Goal: Task Accomplishment & Management: Manage account settings

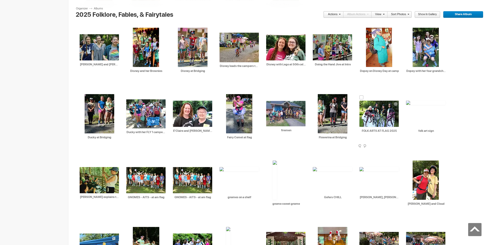
scroll to position [733, 0]
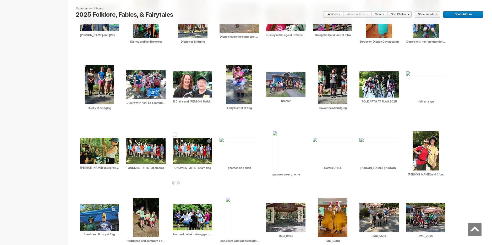
click at [211, 182] on span at bounding box center [211, 184] width 5 height 4
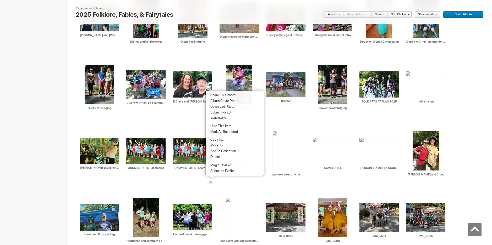
click at [219, 156] on span "Delete" at bounding box center [214, 157] width 11 height 4
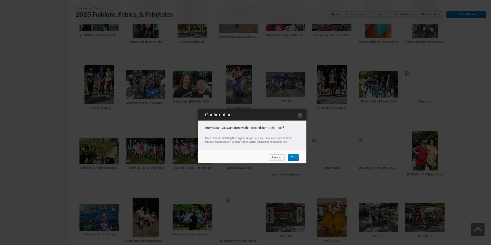
click at [291, 157] on span "Yes" at bounding box center [292, 157] width 8 height 7
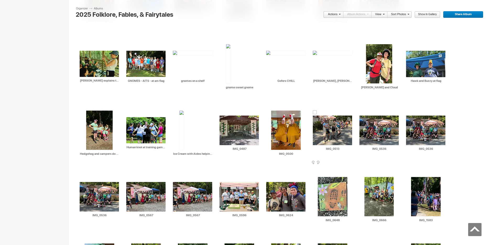
scroll to position [838, 0]
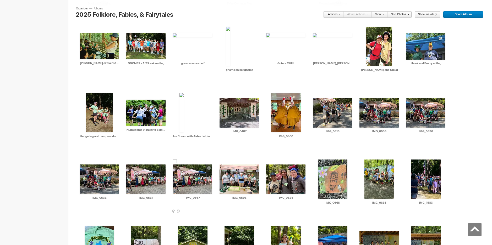
click at [211, 211] on span at bounding box center [211, 212] width 5 height 4
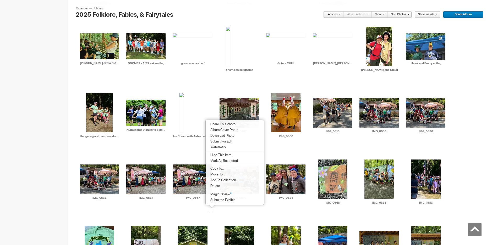
click at [214, 186] on span "Delete" at bounding box center [214, 186] width 11 height 4
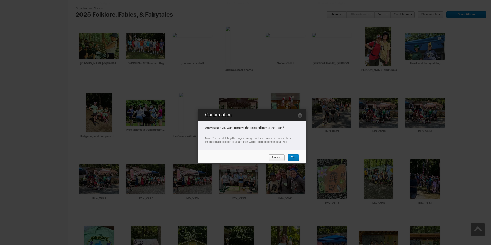
click at [276, 158] on span "Cancel" at bounding box center [275, 157] width 13 height 7
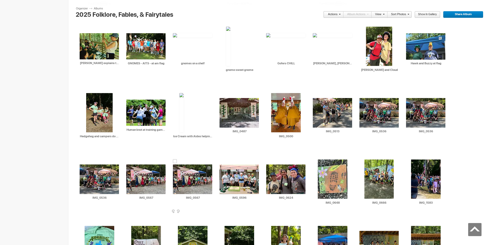
click at [210, 211] on span at bounding box center [211, 212] width 5 height 4
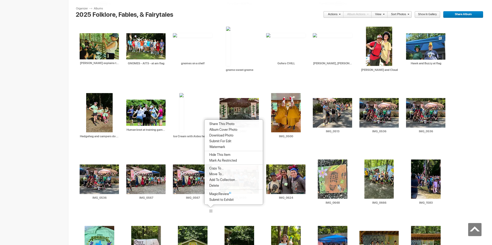
click at [215, 185] on span "Delete" at bounding box center [213, 186] width 11 height 4
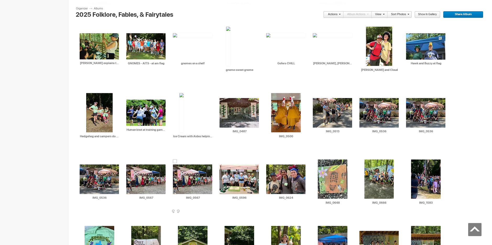
click at [210, 212] on span at bounding box center [211, 212] width 5 height 4
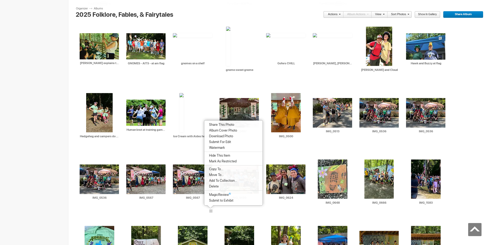
click at [215, 187] on span "Delete" at bounding box center [212, 187] width 11 height 4
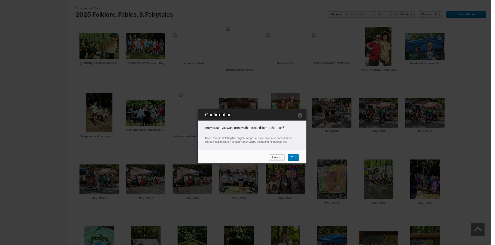
click at [293, 159] on span "Yes" at bounding box center [292, 157] width 8 height 7
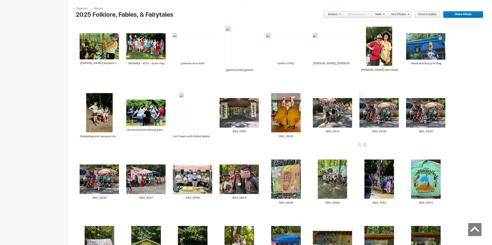
click at [398, 144] on span at bounding box center [397, 145] width 5 height 4
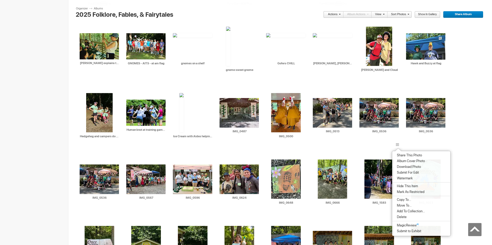
click at [398, 217] on span "Delete" at bounding box center [400, 217] width 11 height 4
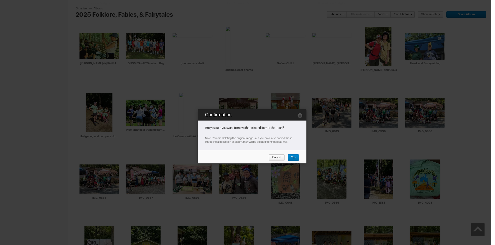
click at [294, 155] on span "Yes" at bounding box center [292, 157] width 8 height 7
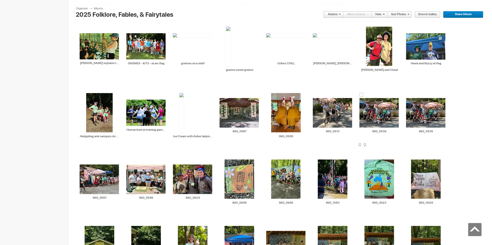
click at [398, 146] on span at bounding box center [397, 145] width 5 height 4
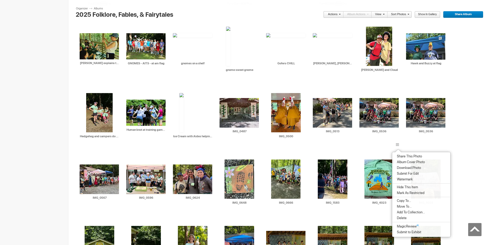
click at [400, 218] on span "Delete" at bounding box center [400, 218] width 11 height 4
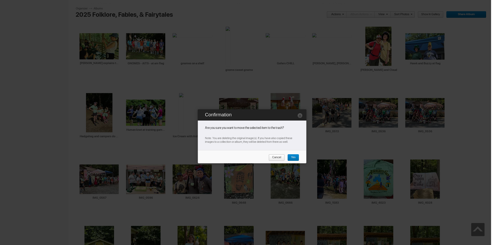
click at [296, 156] on link "Yes" at bounding box center [294, 157] width 12 height 7
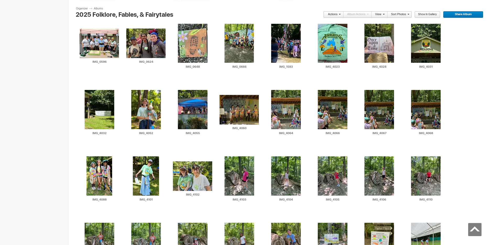
scroll to position [987, 0]
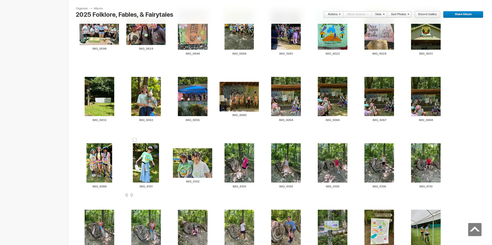
drag, startPoint x: 154, startPoint y: 166, endPoint x: 164, endPoint y: 193, distance: 28.6
click at [139, 189] on td "AI IMG_4101 HTML: Direct: Forum: Photo ID: 22695727 More..." at bounding box center [145, 163] width 39 height 60
click at [165, 195] on span at bounding box center [164, 196] width 5 height 4
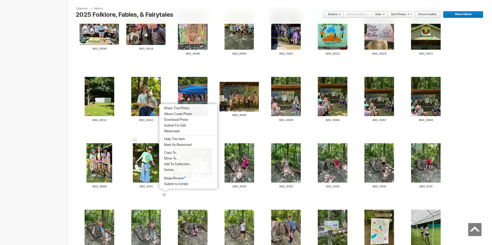
click at [170, 170] on span "Delete" at bounding box center [167, 170] width 11 height 4
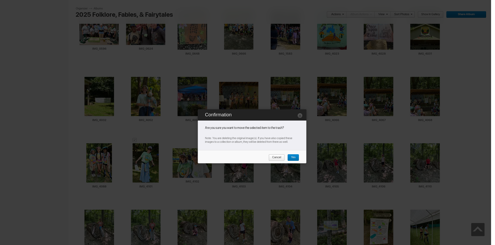
click at [292, 158] on span "Yes" at bounding box center [292, 157] width 8 height 7
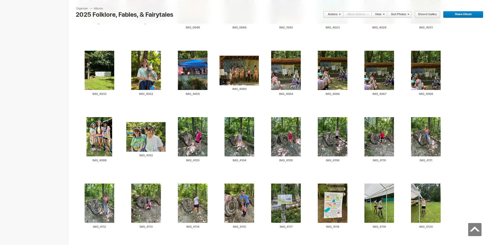
scroll to position [1020, 0]
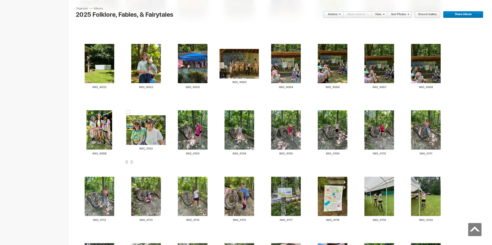
click at [163, 162] on span at bounding box center [164, 163] width 5 height 4
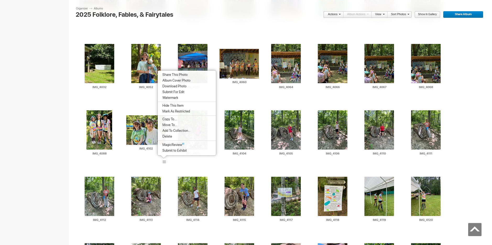
click at [170, 136] on span "Delete" at bounding box center [166, 137] width 11 height 4
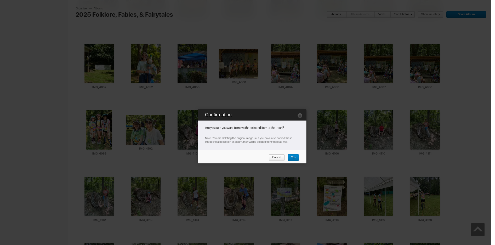
click at [294, 158] on span "Yes" at bounding box center [292, 157] width 8 height 7
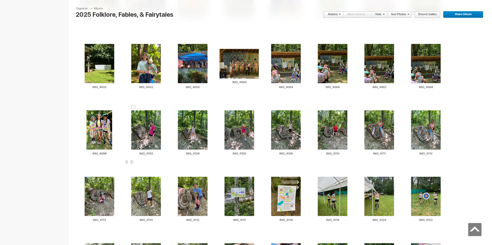
click at [148, 124] on img at bounding box center [146, 129] width 30 height 39
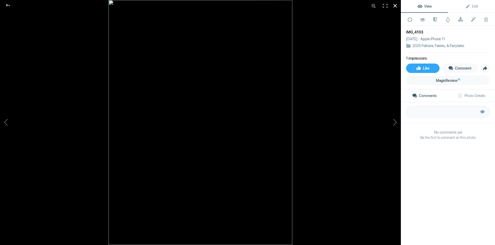
click at [397, 6] on div at bounding box center [396, 6] width 12 height 12
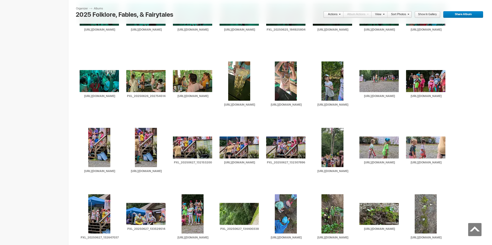
scroll to position [4599, 0]
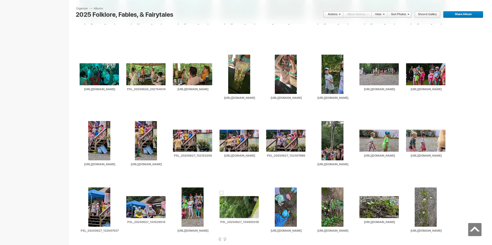
click at [241, 207] on img at bounding box center [238, 207] width 39 height 22
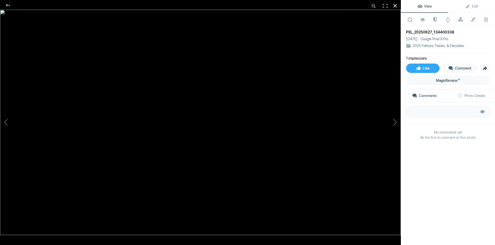
click at [396, 4] on div at bounding box center [396, 6] width 12 height 12
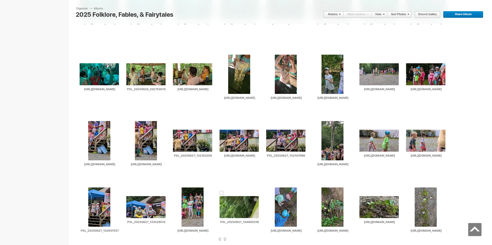
click at [258, 239] on span at bounding box center [257, 240] width 5 height 4
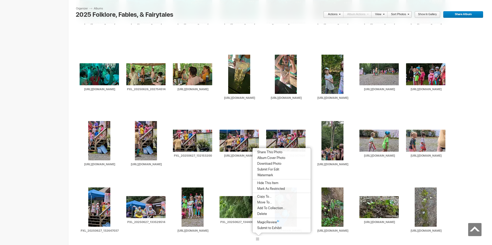
click at [264, 214] on span "Delete" at bounding box center [260, 214] width 11 height 4
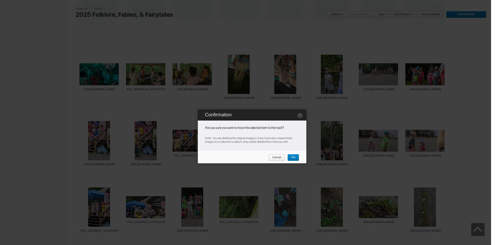
click at [293, 156] on span "Yes" at bounding box center [292, 157] width 8 height 7
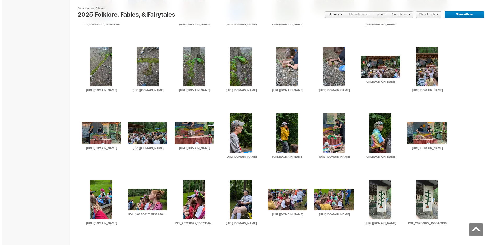
scroll to position [4808, 0]
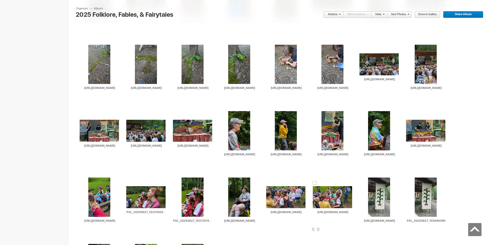
click at [320, 195] on img at bounding box center [331, 197] width 39 height 22
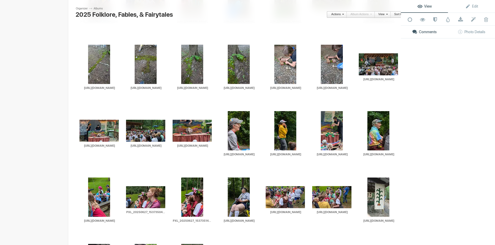
click at [320, 195] on img at bounding box center [331, 197] width 39 height 22
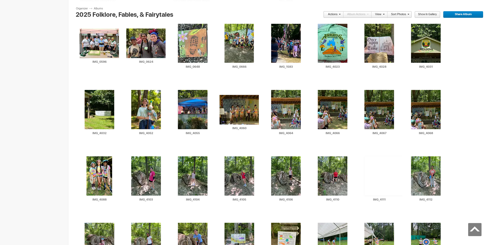
scroll to position [980, 0]
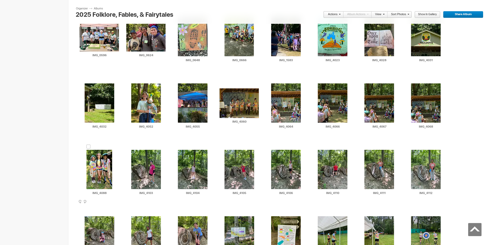
click at [118, 202] on span at bounding box center [118, 202] width 5 height 4
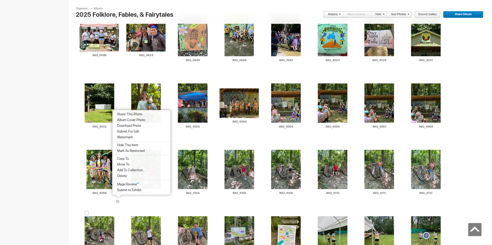
click at [121, 207] on div "AI IMG_4113 HTML: Direct: Forum: Photo ID: 22695720 More... Order Print Submit …" at bounding box center [99, 239] width 47 height 66
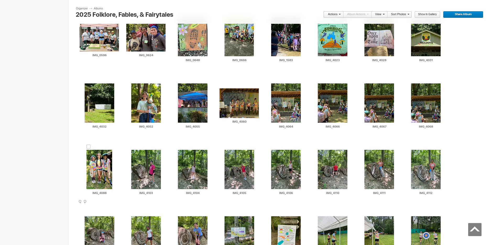
click at [88, 146] on div at bounding box center [88, 147] width 4 height 4
click at [117, 201] on span at bounding box center [118, 202] width 5 height 4
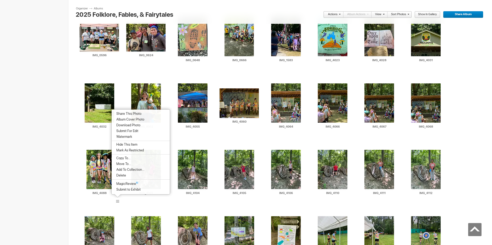
click at [114, 197] on div at bounding box center [140, 196] width 65 height 7
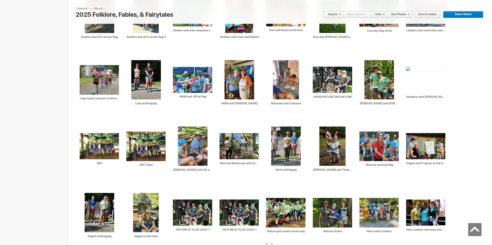
scroll to position [1486, 0]
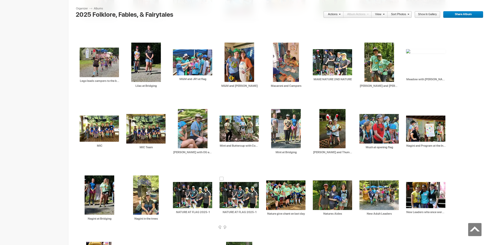
click at [258, 228] on span at bounding box center [257, 228] width 5 height 4
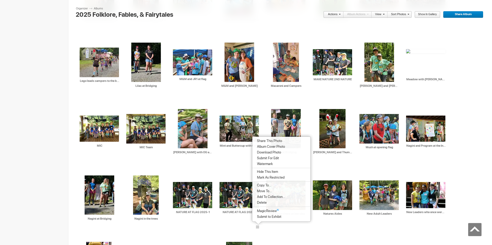
click at [261, 202] on span "Delete" at bounding box center [260, 203] width 11 height 4
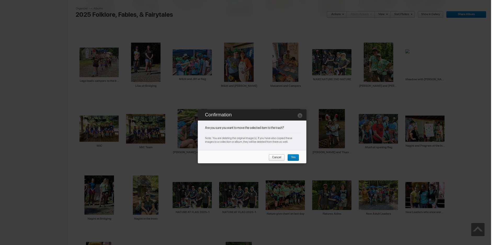
click at [293, 158] on span "Yes" at bounding box center [292, 157] width 8 height 7
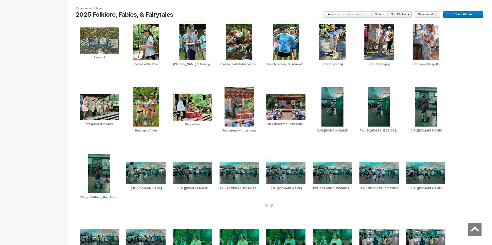
scroll to position [1853, 0]
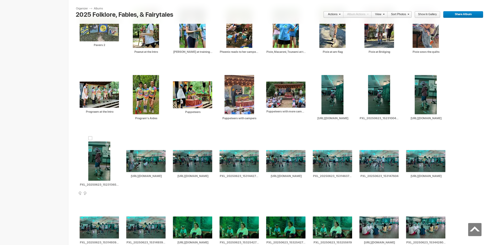
click at [117, 192] on span at bounding box center [118, 194] width 5 height 4
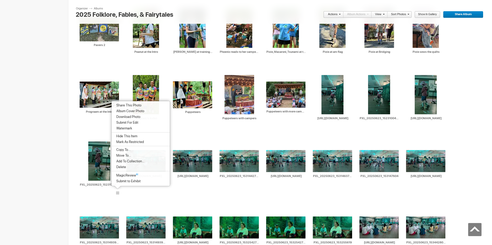
click at [122, 168] on span "Delete" at bounding box center [120, 167] width 11 height 4
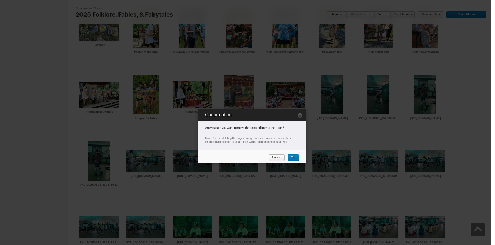
click at [294, 158] on span "Yes" at bounding box center [292, 157] width 8 height 7
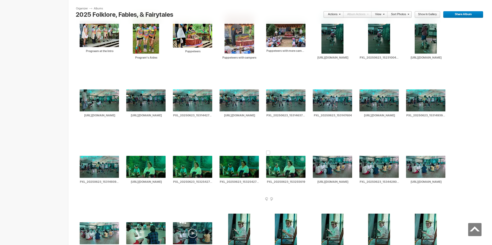
scroll to position [1914, 0]
click at [211, 198] on span at bounding box center [211, 199] width 5 height 4
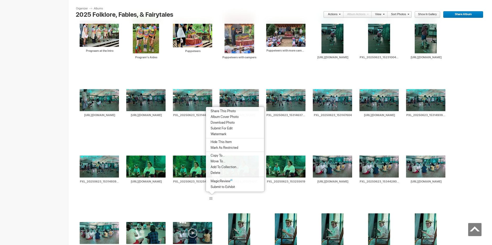
click at [216, 173] on span "Delete" at bounding box center [214, 173] width 11 height 4
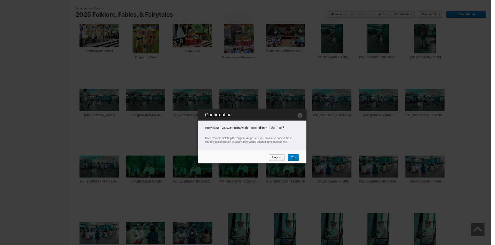
click at [293, 156] on span "Yes" at bounding box center [292, 157] width 8 height 7
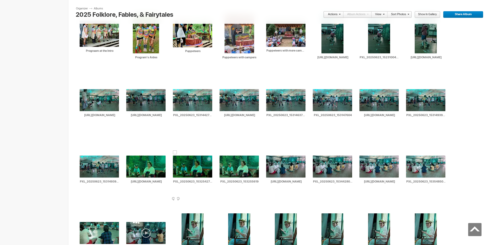
click at [210, 198] on span at bounding box center [211, 199] width 5 height 4
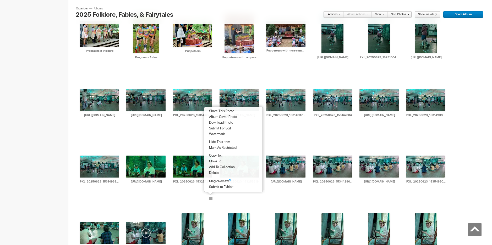
click at [213, 171] on span "Delete" at bounding box center [212, 173] width 11 height 4
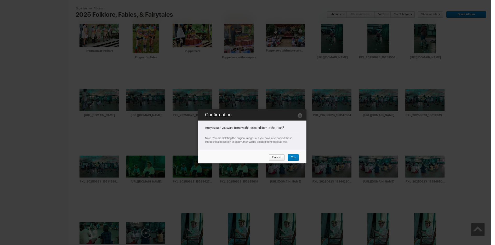
click at [294, 156] on span "Yes" at bounding box center [292, 157] width 8 height 7
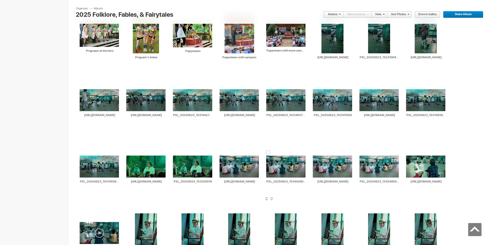
click at [303, 198] on span at bounding box center [304, 199] width 5 height 4
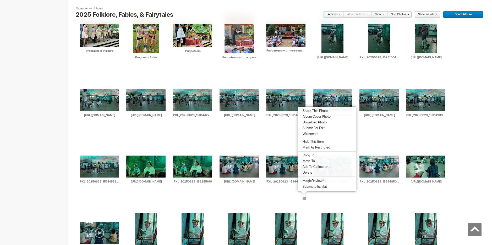
click at [305, 173] on span "Delete" at bounding box center [306, 173] width 11 height 4
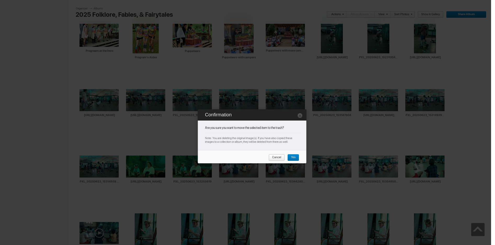
click at [292, 158] on span "Yes" at bounding box center [292, 157] width 8 height 7
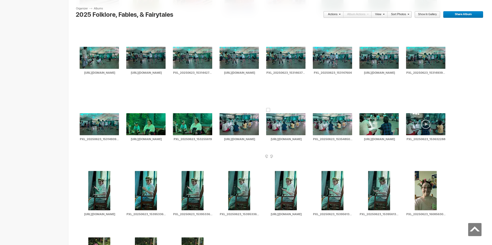
scroll to position [1966, 0]
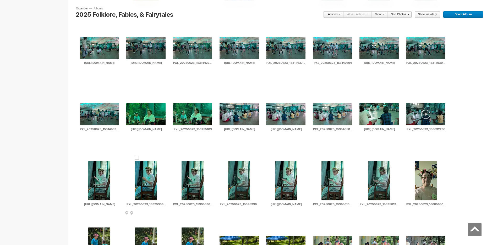
click at [164, 212] on span at bounding box center [164, 213] width 5 height 4
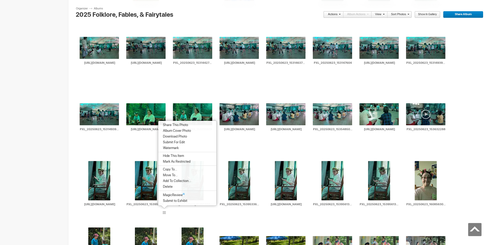
click at [164, 187] on span "Delete" at bounding box center [166, 187] width 11 height 4
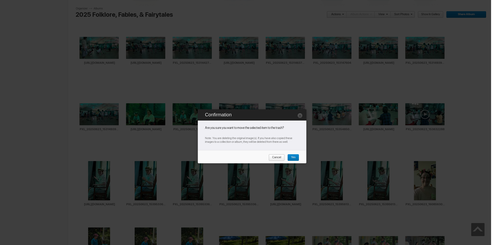
click at [292, 158] on span "Yes" at bounding box center [292, 157] width 8 height 7
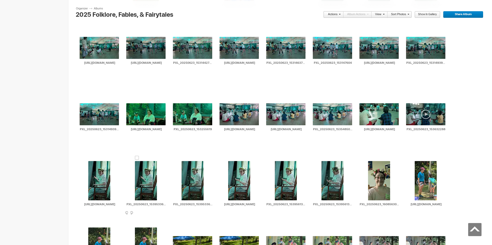
click at [164, 213] on span at bounding box center [164, 213] width 5 height 4
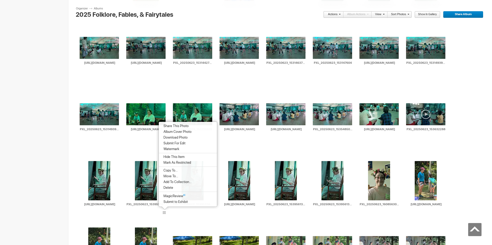
click at [171, 189] on span "Delete" at bounding box center [167, 188] width 11 height 4
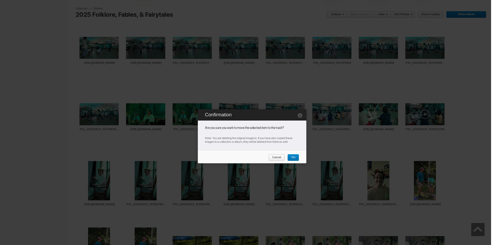
click at [292, 156] on span "Yes" at bounding box center [292, 157] width 8 height 7
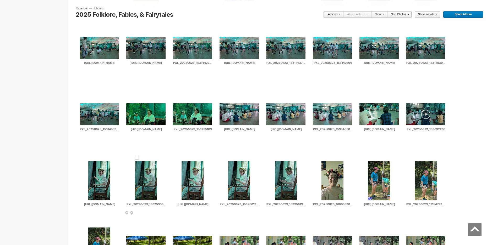
click at [164, 211] on div "AI PXL_20250623_153953368_exported_979_1750805091269 HTML: Direct: Forum: Photo…" at bounding box center [145, 184] width 47 height 66
click at [164, 213] on span at bounding box center [164, 213] width 5 height 4
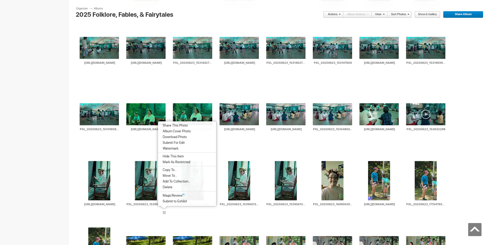
click at [167, 187] on span "Delete" at bounding box center [166, 187] width 11 height 4
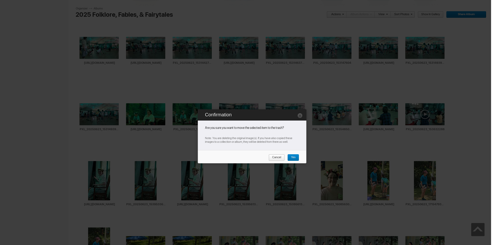
click at [291, 156] on span "Yes" at bounding box center [292, 157] width 8 height 7
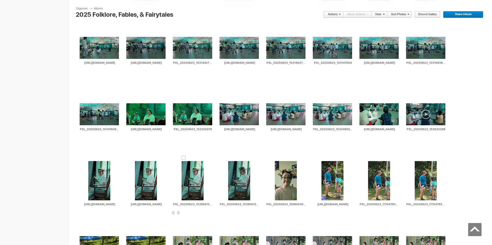
click at [211, 213] on span at bounding box center [211, 213] width 5 height 4
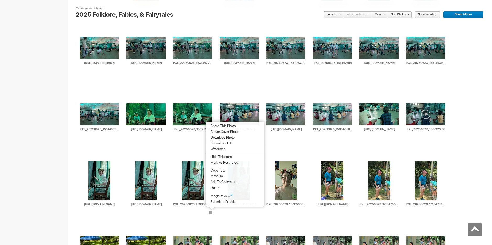
click at [216, 188] on span "Delete" at bounding box center [214, 188] width 11 height 4
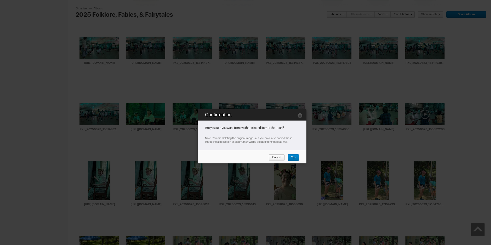
click at [294, 156] on span "Yes" at bounding box center [292, 157] width 8 height 7
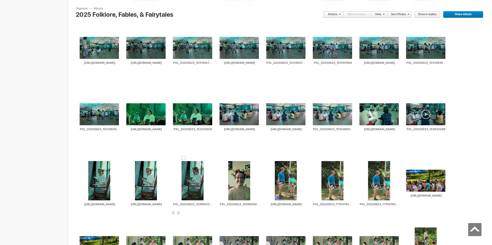
click at [210, 212] on span at bounding box center [211, 213] width 5 height 4
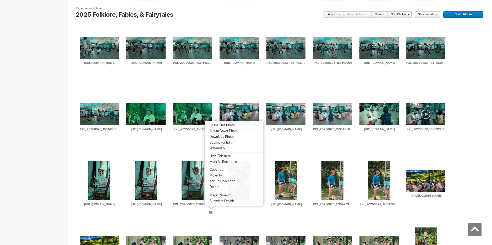
click at [216, 187] on span "Delete" at bounding box center [213, 187] width 11 height 4
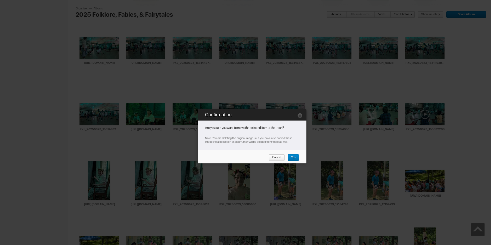
click at [291, 155] on span "Yes" at bounding box center [292, 157] width 8 height 7
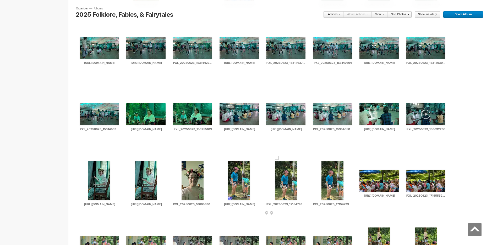
click at [304, 213] on span at bounding box center [304, 213] width 5 height 4
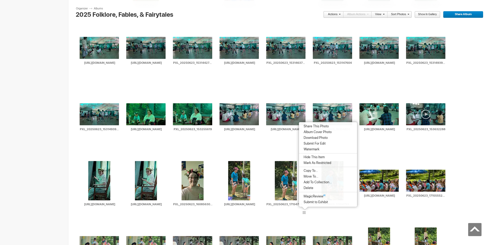
click at [310, 188] on span "Delete" at bounding box center [307, 188] width 11 height 4
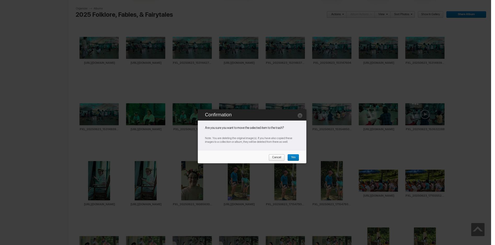
click at [293, 155] on span "Yes" at bounding box center [292, 157] width 8 height 7
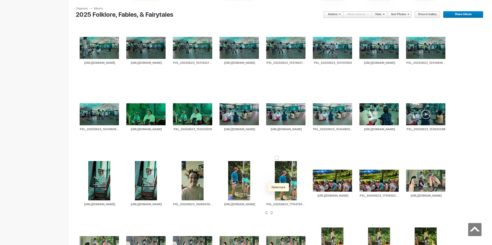
click at [277, 198] on div at bounding box center [277, 196] width 5 height 5
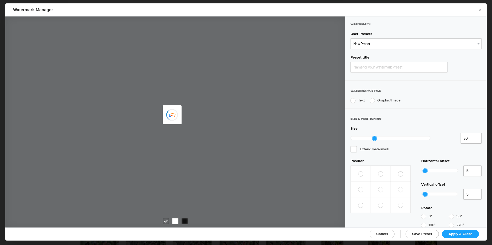
type input "Watermark-8/14/2025"
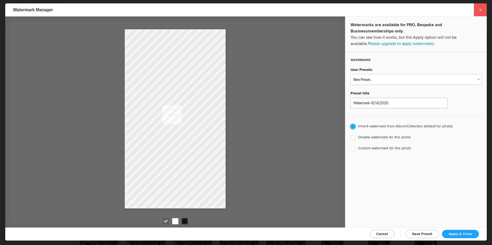
click at [481, 8] on link "×" at bounding box center [479, 9] width 13 height 13
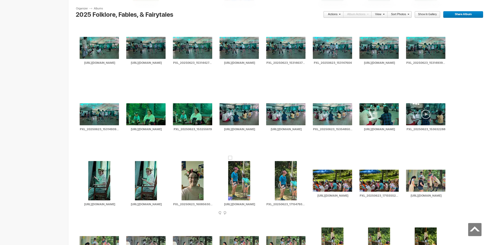
click at [243, 181] on img at bounding box center [239, 180] width 22 height 39
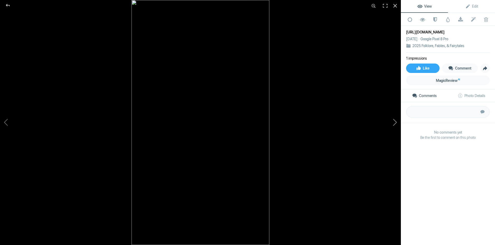
click at [392, 120] on button at bounding box center [381, 123] width 39 height 88
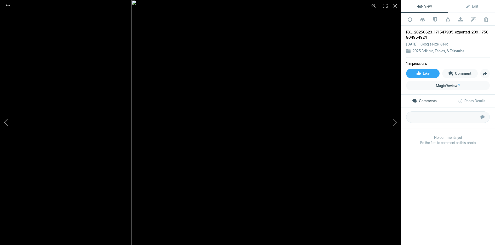
click at [3, 120] on button at bounding box center [19, 123] width 39 height 88
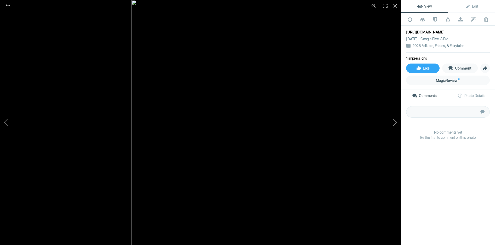
click at [394, 121] on button at bounding box center [381, 123] width 39 height 88
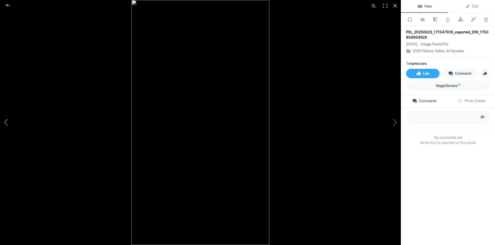
click at [5, 123] on button at bounding box center [19, 123] width 39 height 88
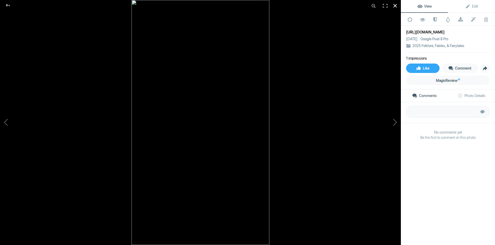
click at [395, 4] on div at bounding box center [396, 6] width 12 height 12
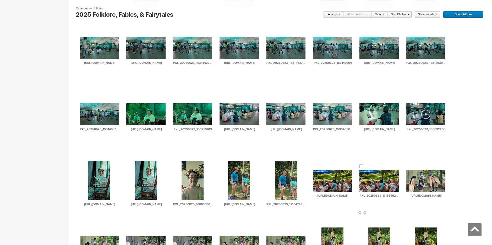
click at [398, 215] on span at bounding box center [397, 213] width 5 height 4
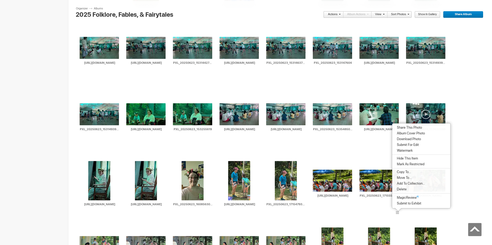
click at [405, 189] on span "Delete" at bounding box center [400, 189] width 11 height 4
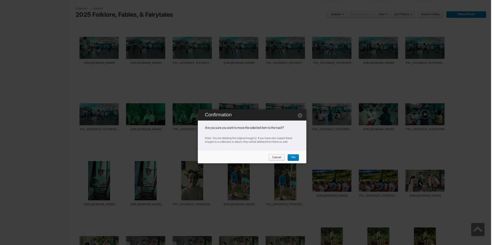
click at [293, 155] on span "Yes" at bounding box center [292, 157] width 8 height 7
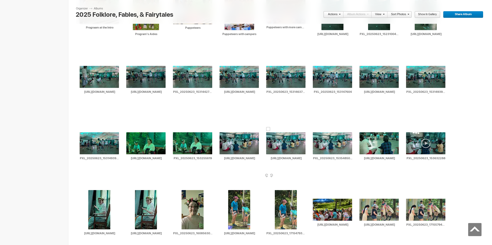
scroll to position [1922, 0]
